Goal: Transaction & Acquisition: Purchase product/service

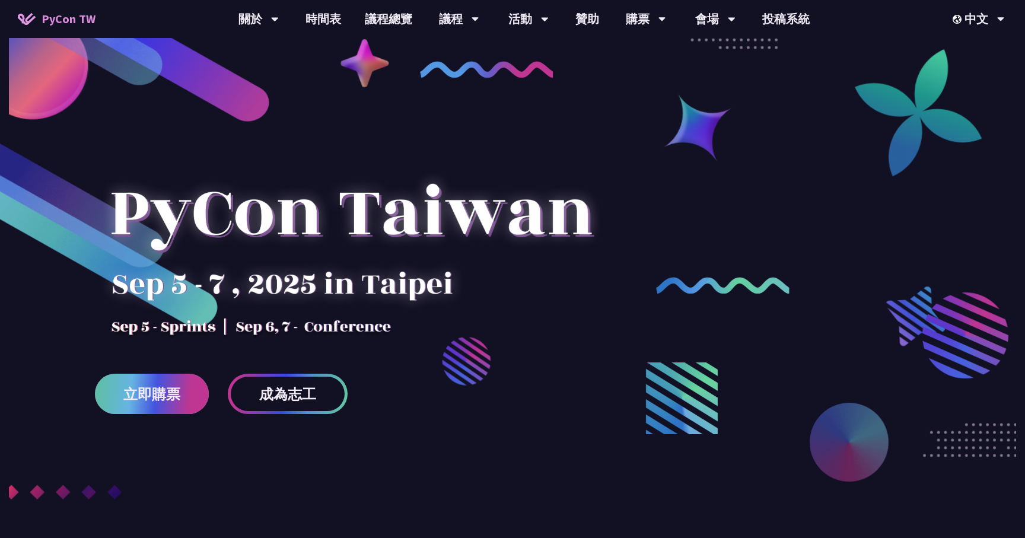
click at [165, 387] on span "立即購票" at bounding box center [151, 394] width 57 height 15
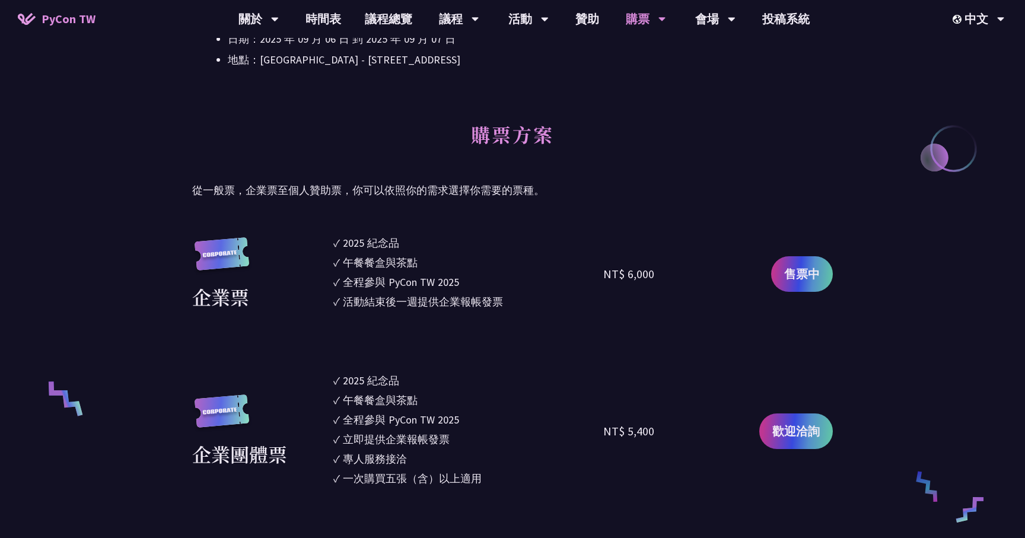
scroll to position [562, 0]
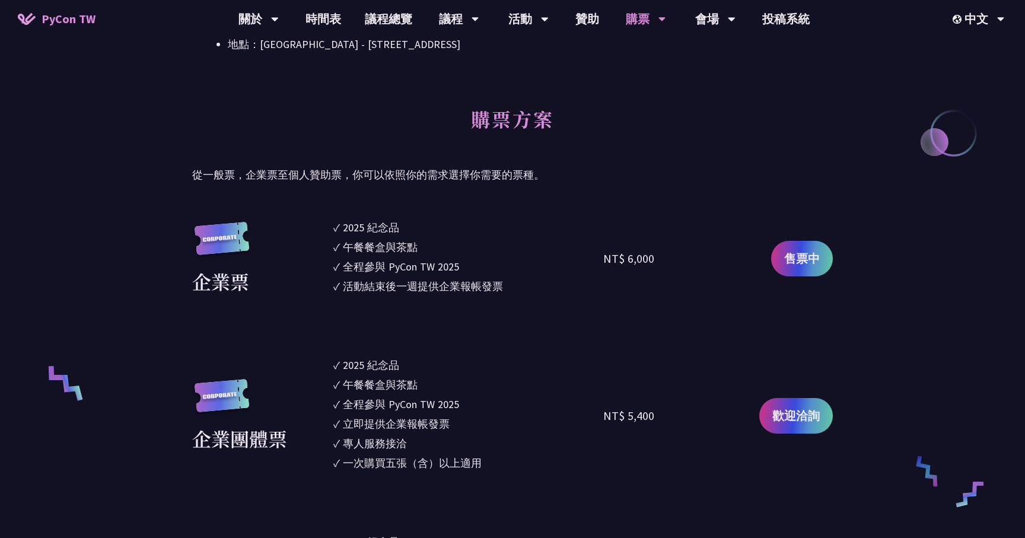
drag, startPoint x: 670, startPoint y: 266, endPoint x: 580, endPoint y: 270, distance: 90.2
click at [580, 270] on div "企業票 ✓ 2025 [PERSON_NAME]✓ 午餐餐盒與茶點 ✓ 全程參與 PyCon TW 2025 ✓ 活動結束後一週提供企業報帳發票 NT$ 6,…" at bounding box center [512, 259] width 641 height 78
drag, startPoint x: 580, startPoint y: 270, endPoint x: 423, endPoint y: 261, distance: 156.9
click at [423, 261] on li "✓ 全程參與 PyCon TW 2025" at bounding box center [468, 267] width 270 height 16
click at [507, 247] on li "✓ 午餐餐盒與茶點" at bounding box center [468, 247] width 270 height 16
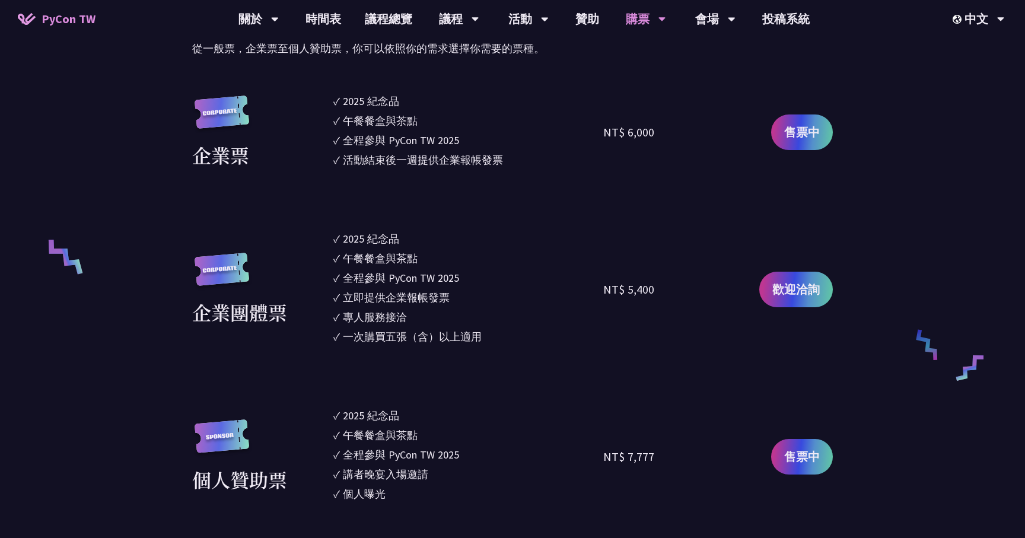
scroll to position [710, 0]
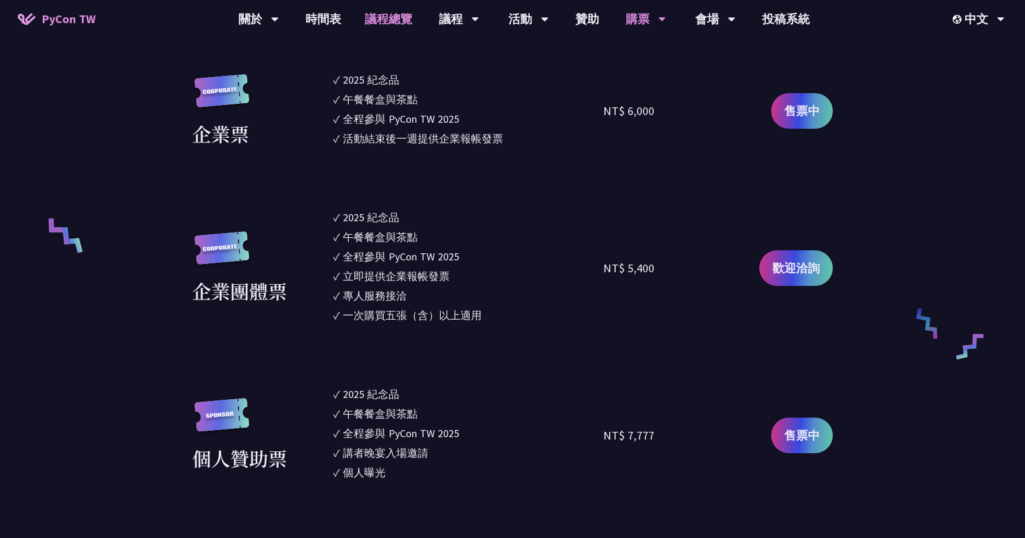
click at [372, 23] on link "議程總覽" at bounding box center [388, 19] width 71 height 38
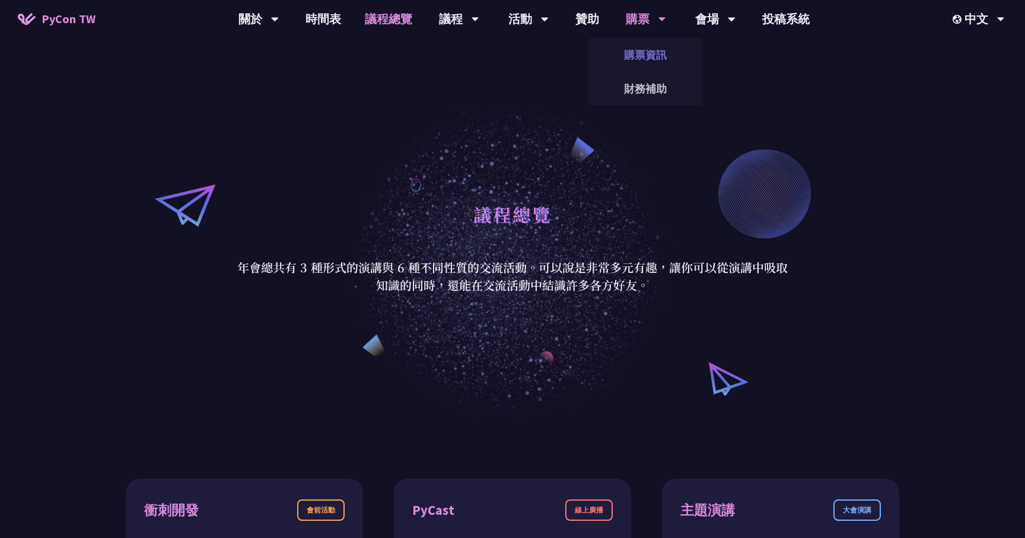
click at [639, 61] on link "購票資訊" at bounding box center [646, 55] width 114 height 28
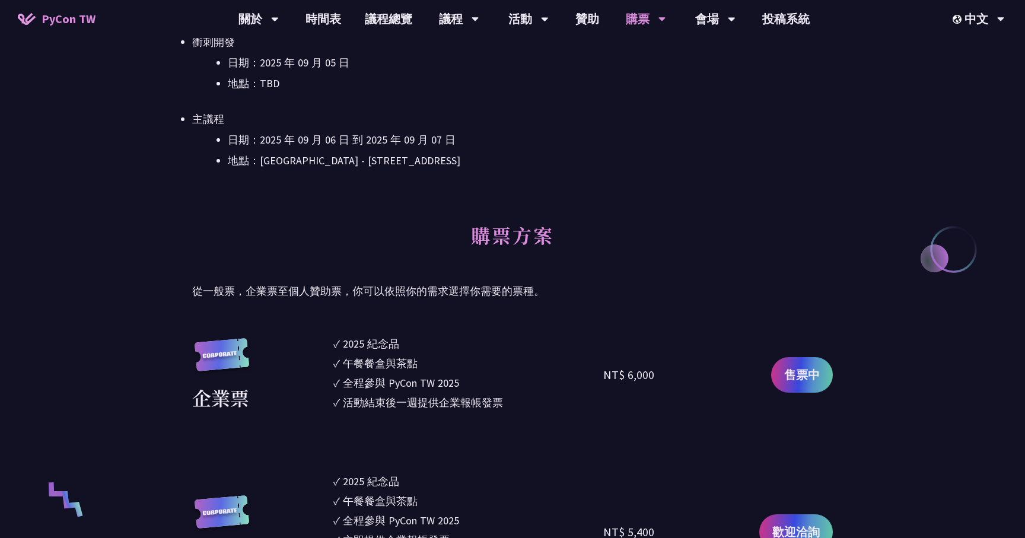
scroll to position [449, 0]
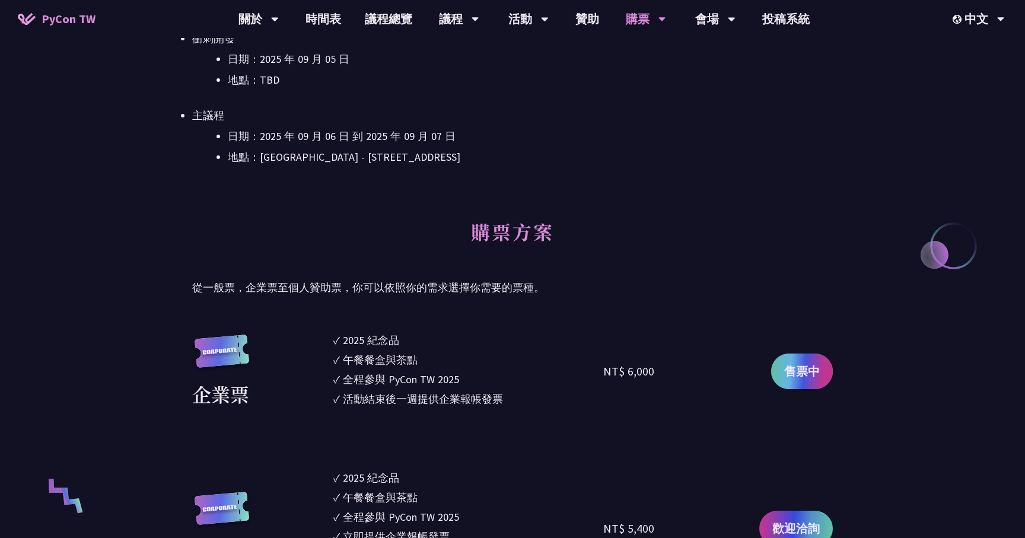
click at [805, 378] on span "售票中" at bounding box center [802, 371] width 36 height 18
